Goal: Information Seeking & Learning: Learn about a topic

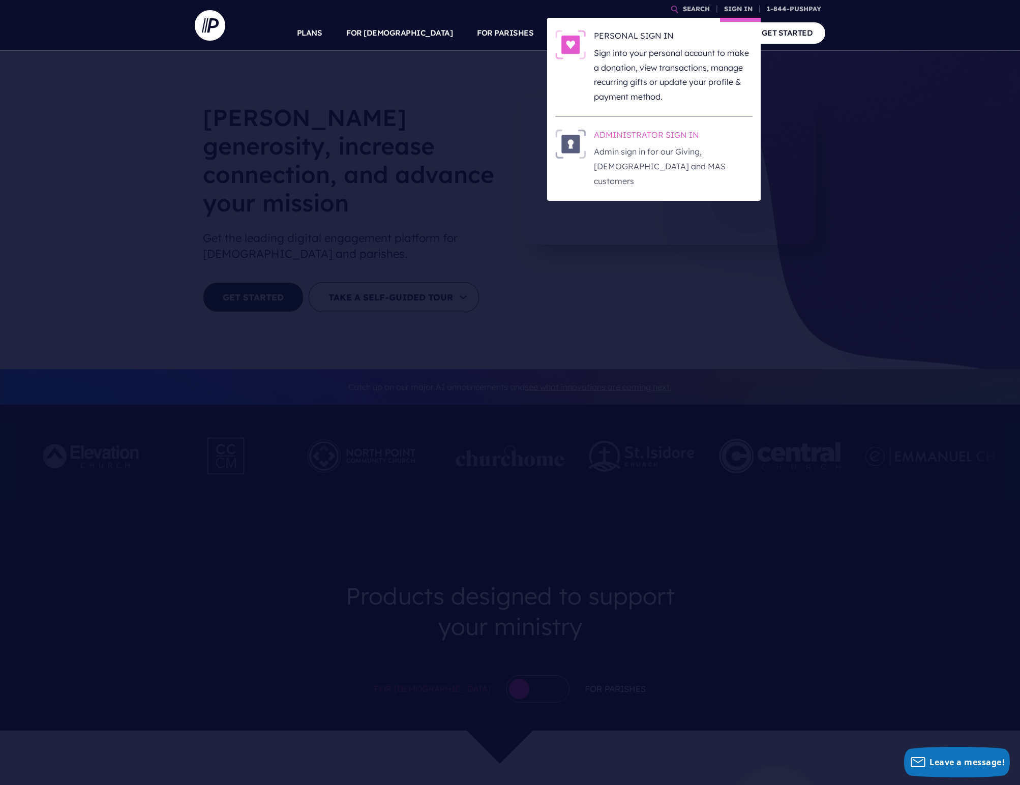
click at [628, 171] on p "Admin sign in for our Giving, [DEMOGRAPHIC_DATA] and MAS customers" at bounding box center [673, 166] width 159 height 44
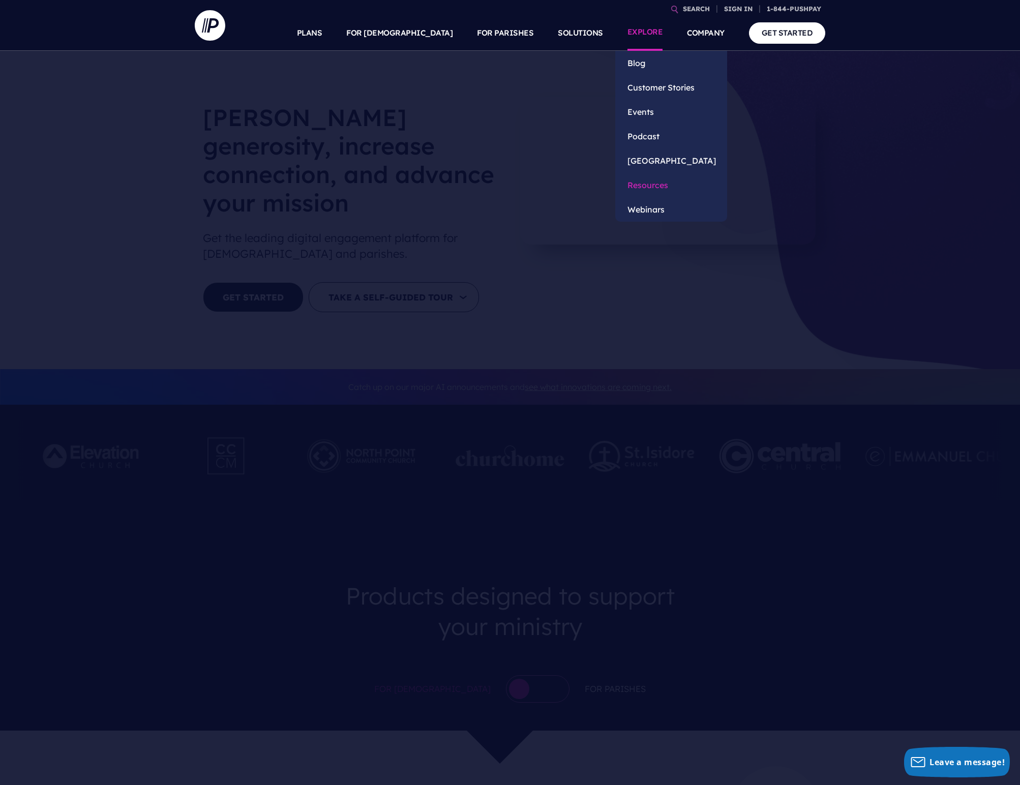
click at [639, 194] on link "Resources" at bounding box center [671, 185] width 112 height 24
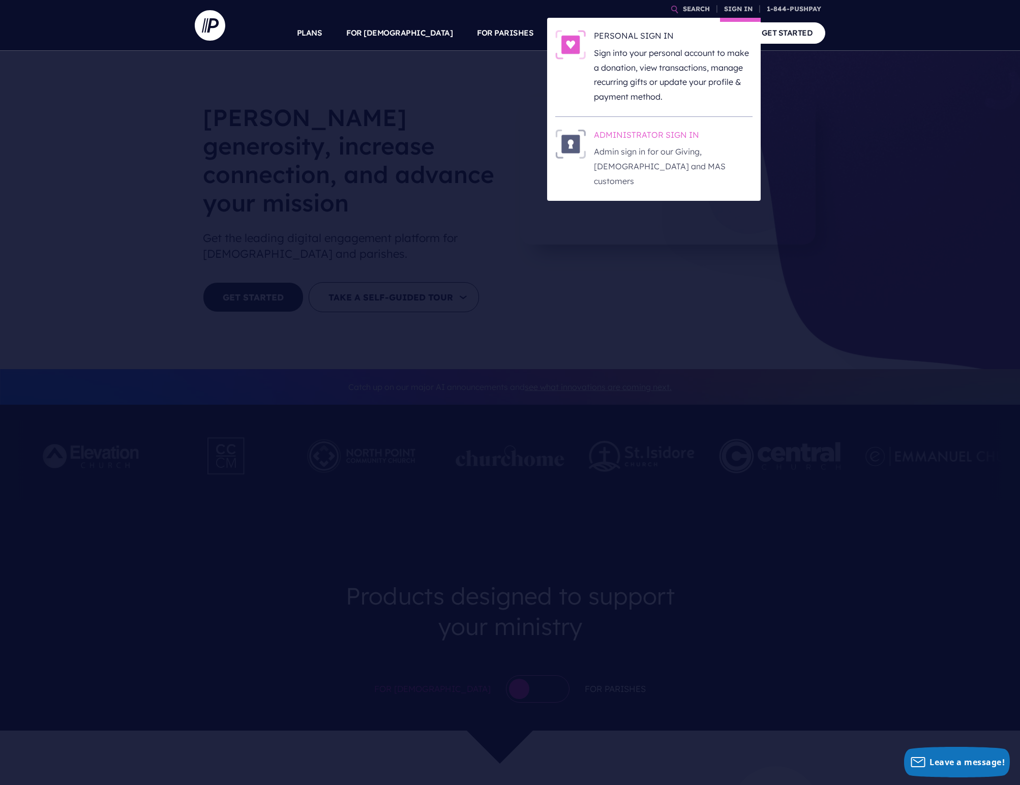
click at [626, 144] on h6 "ADMINISTRATOR SIGN IN" at bounding box center [673, 136] width 159 height 15
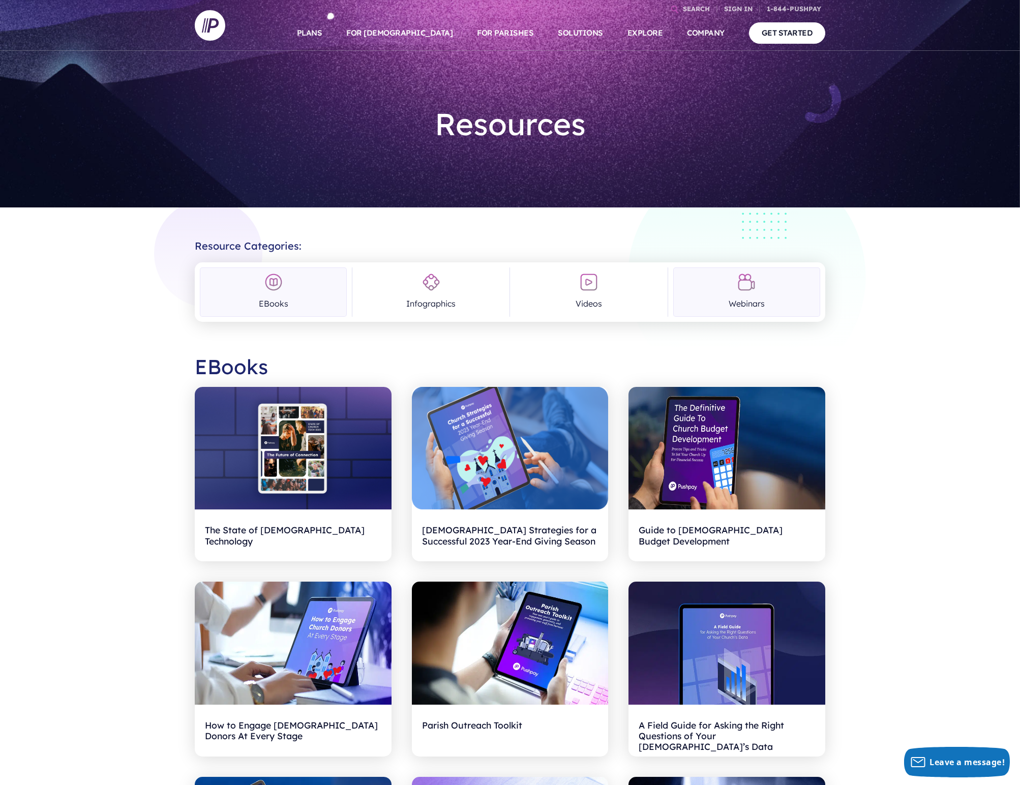
click at [747, 300] on link "Webinars" at bounding box center [746, 291] width 147 height 49
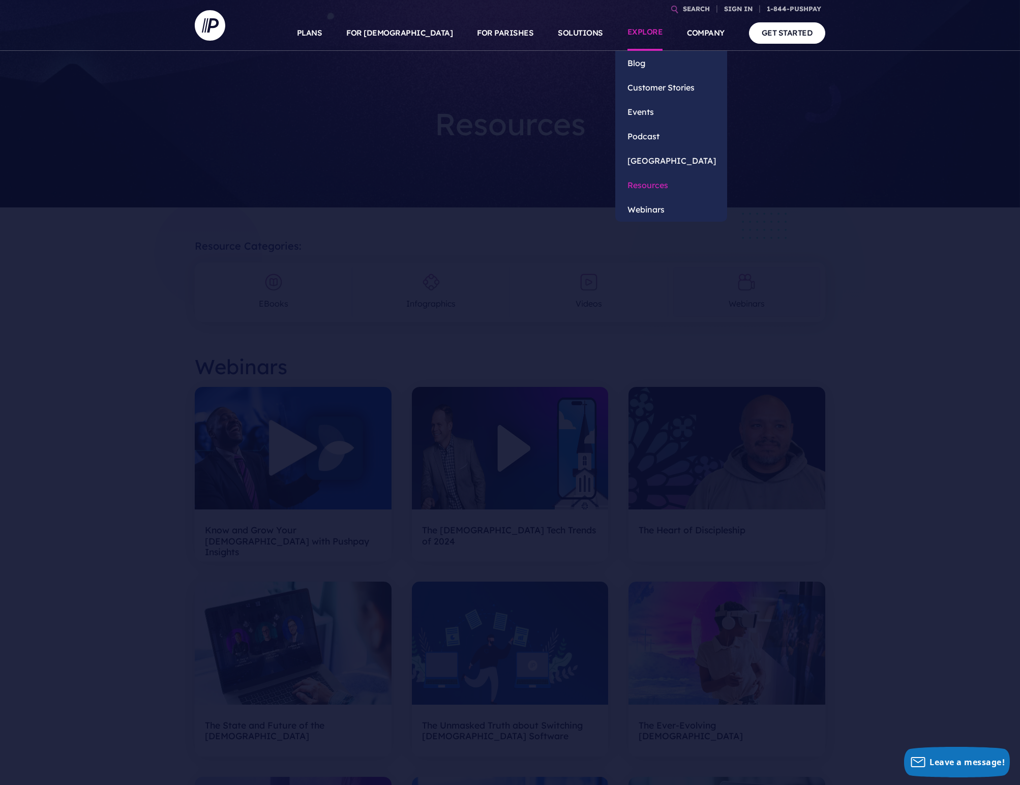
click at [633, 192] on link "Resources" at bounding box center [671, 185] width 112 height 24
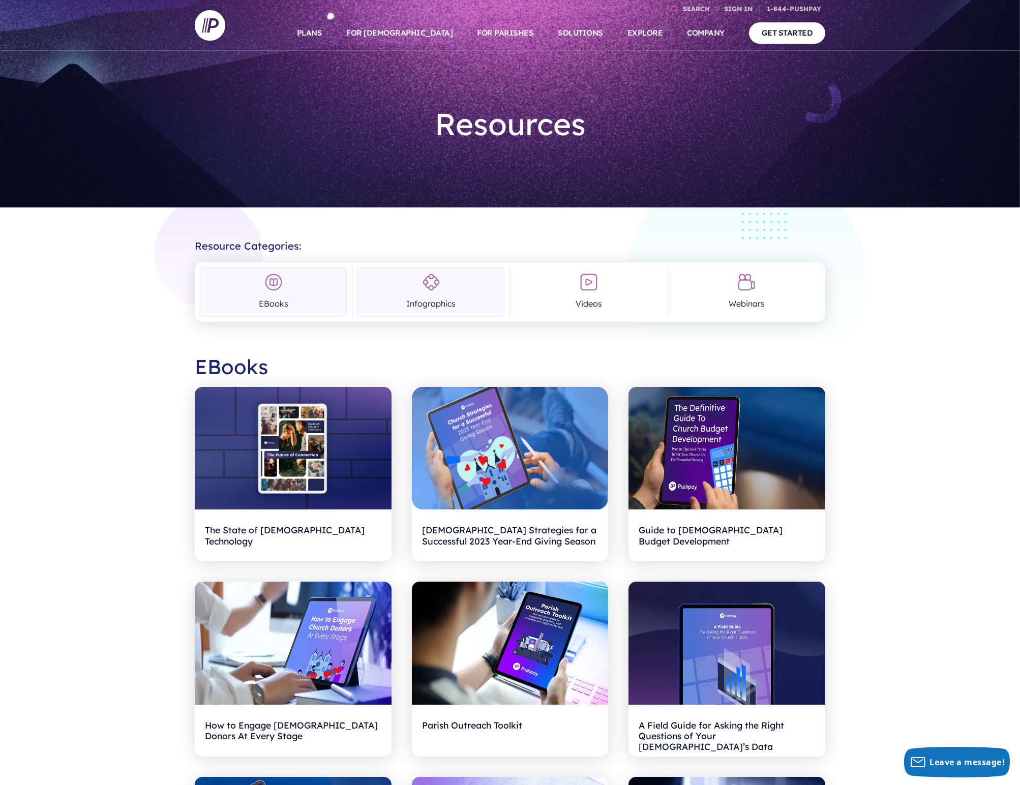
click at [445, 315] on link "Infographics" at bounding box center [430, 291] width 147 height 49
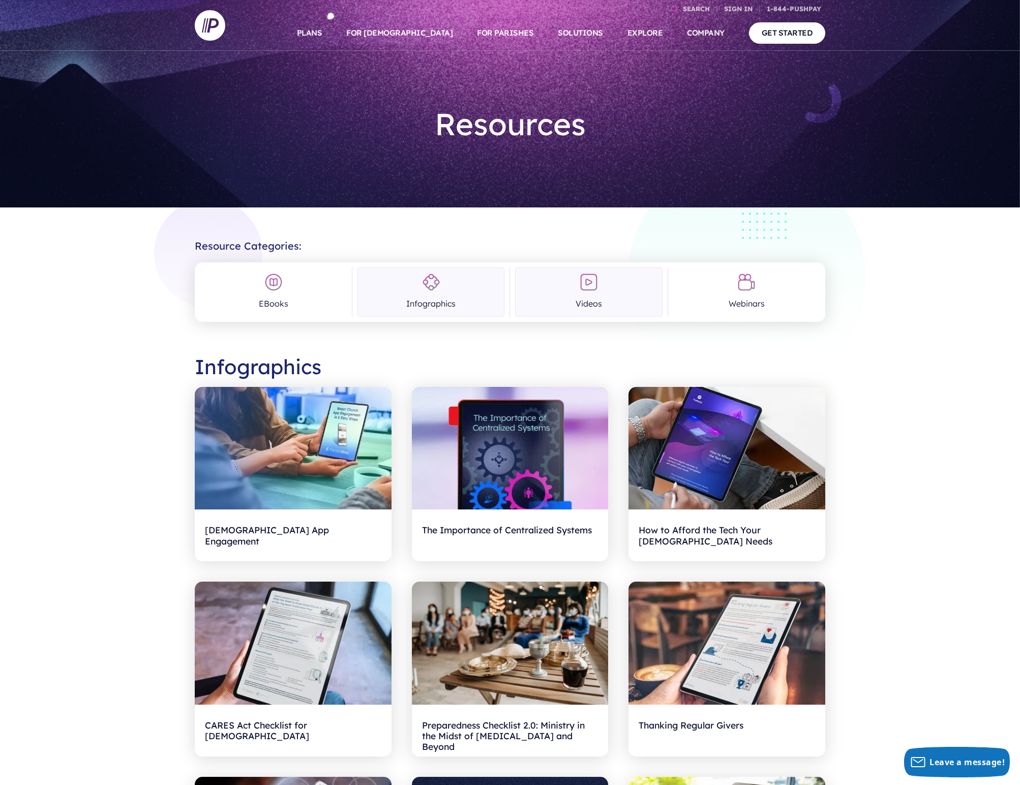
click at [597, 308] on link "Videos" at bounding box center [588, 291] width 147 height 49
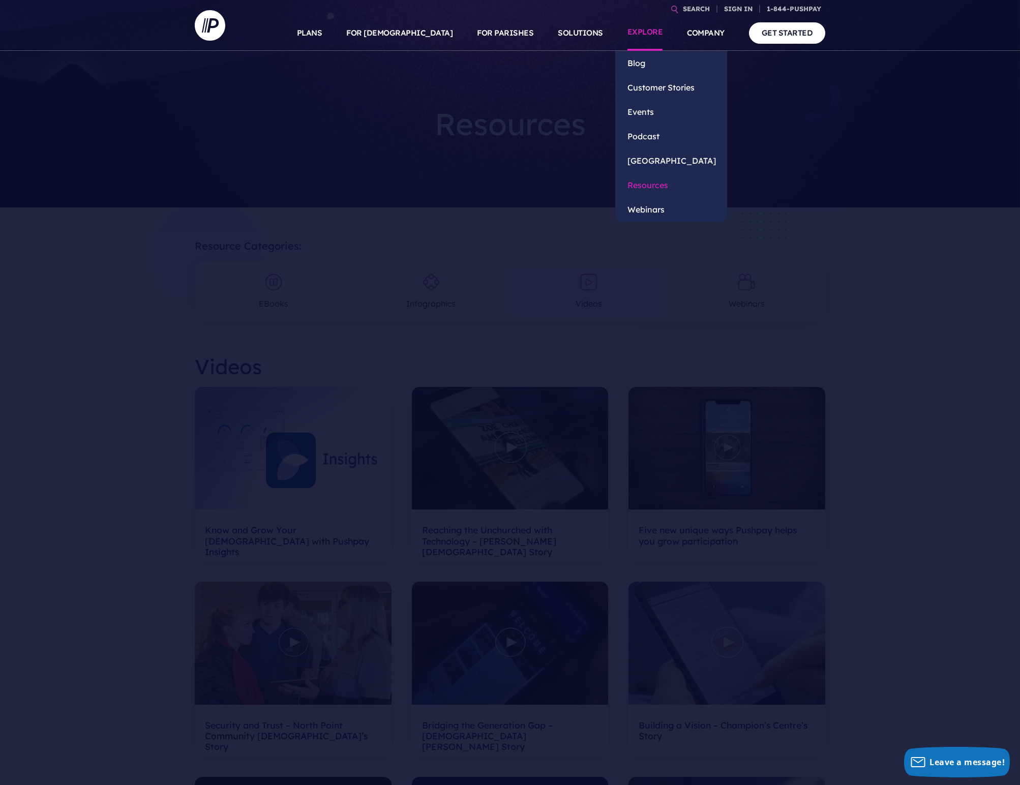
click at [637, 197] on link "Resources" at bounding box center [671, 185] width 112 height 24
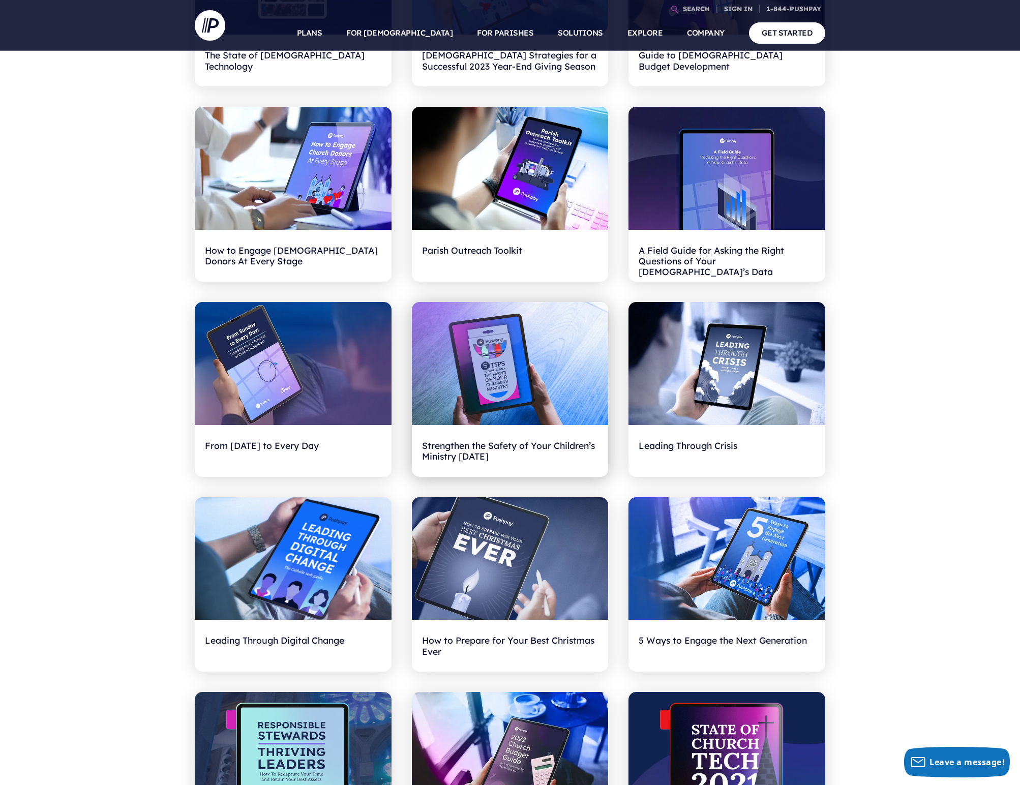
scroll to position [476, 0]
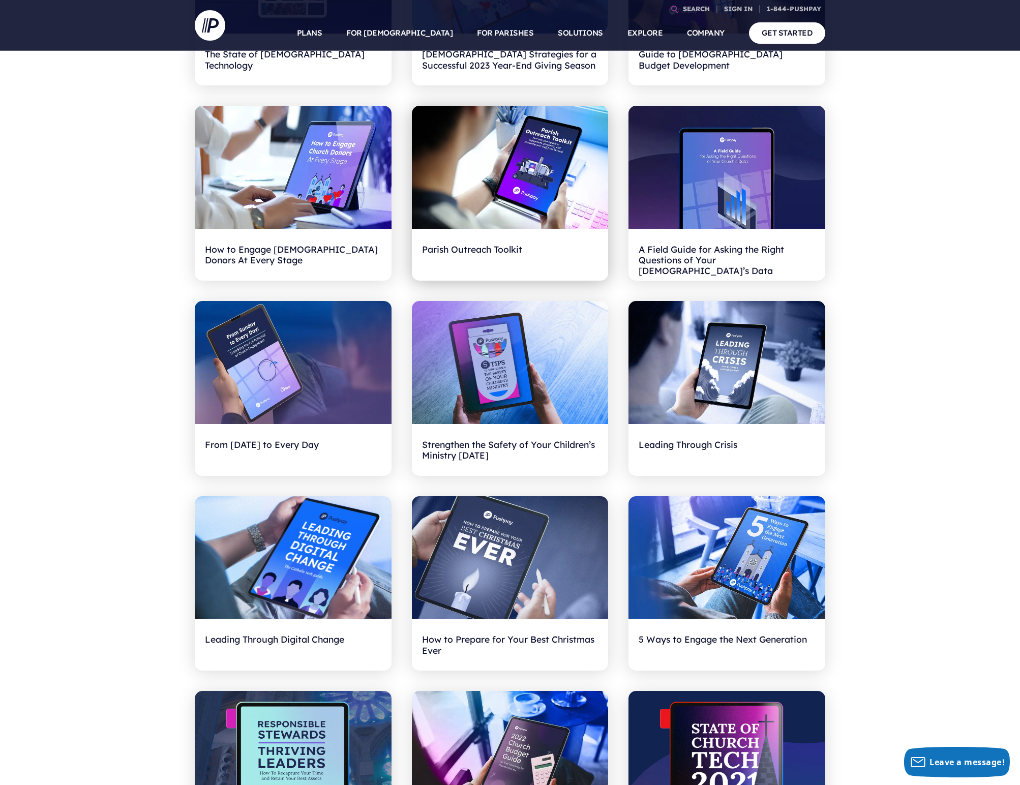
click at [528, 154] on img at bounding box center [510, 167] width 197 height 123
